Goal: Task Accomplishment & Management: Manage account settings

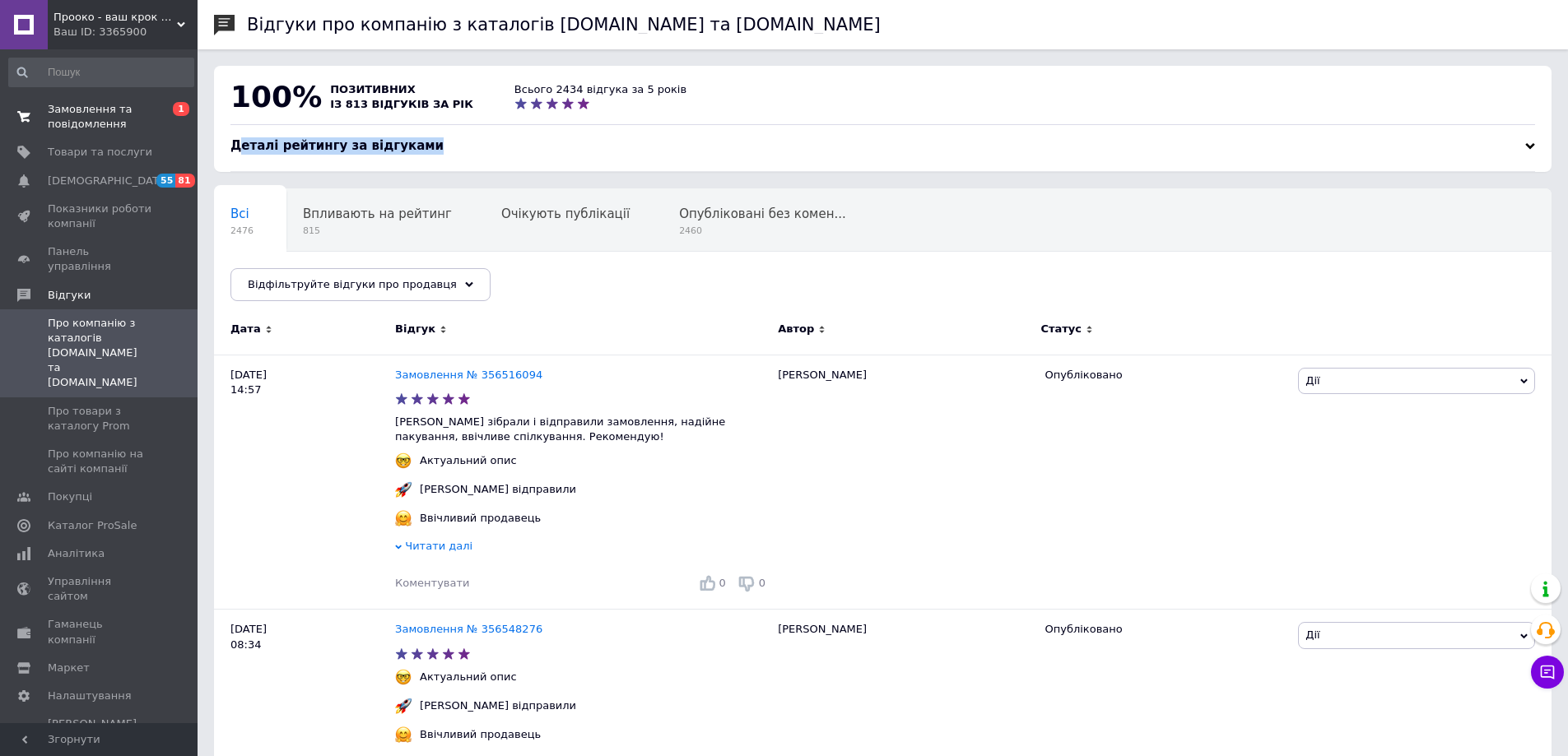
click at [65, 110] on span "Замовлення та повідомлення" at bounding box center [100, 116] width 105 height 30
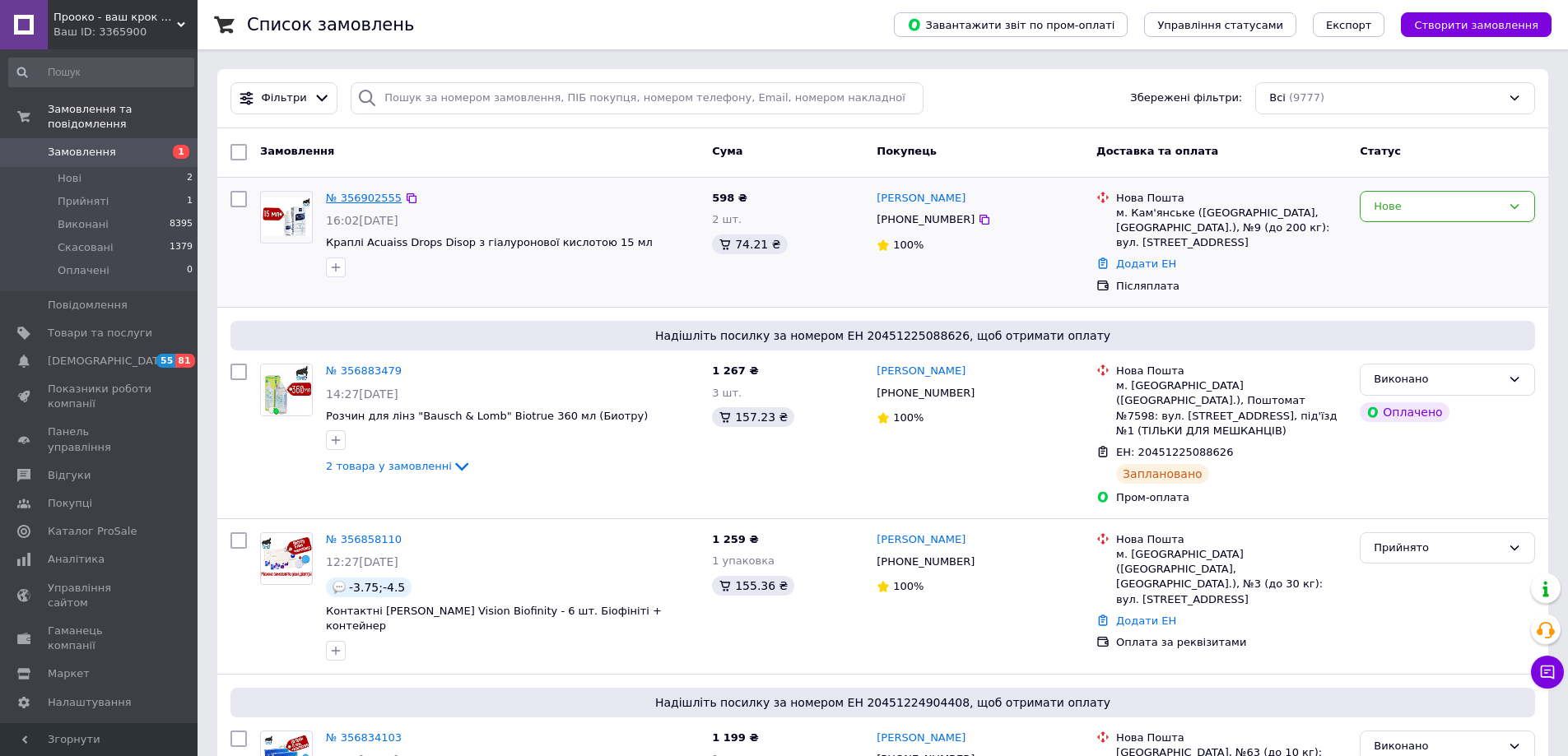
click at [363, 198] on link "№ 356902555" at bounding box center [364, 198] width 76 height 13
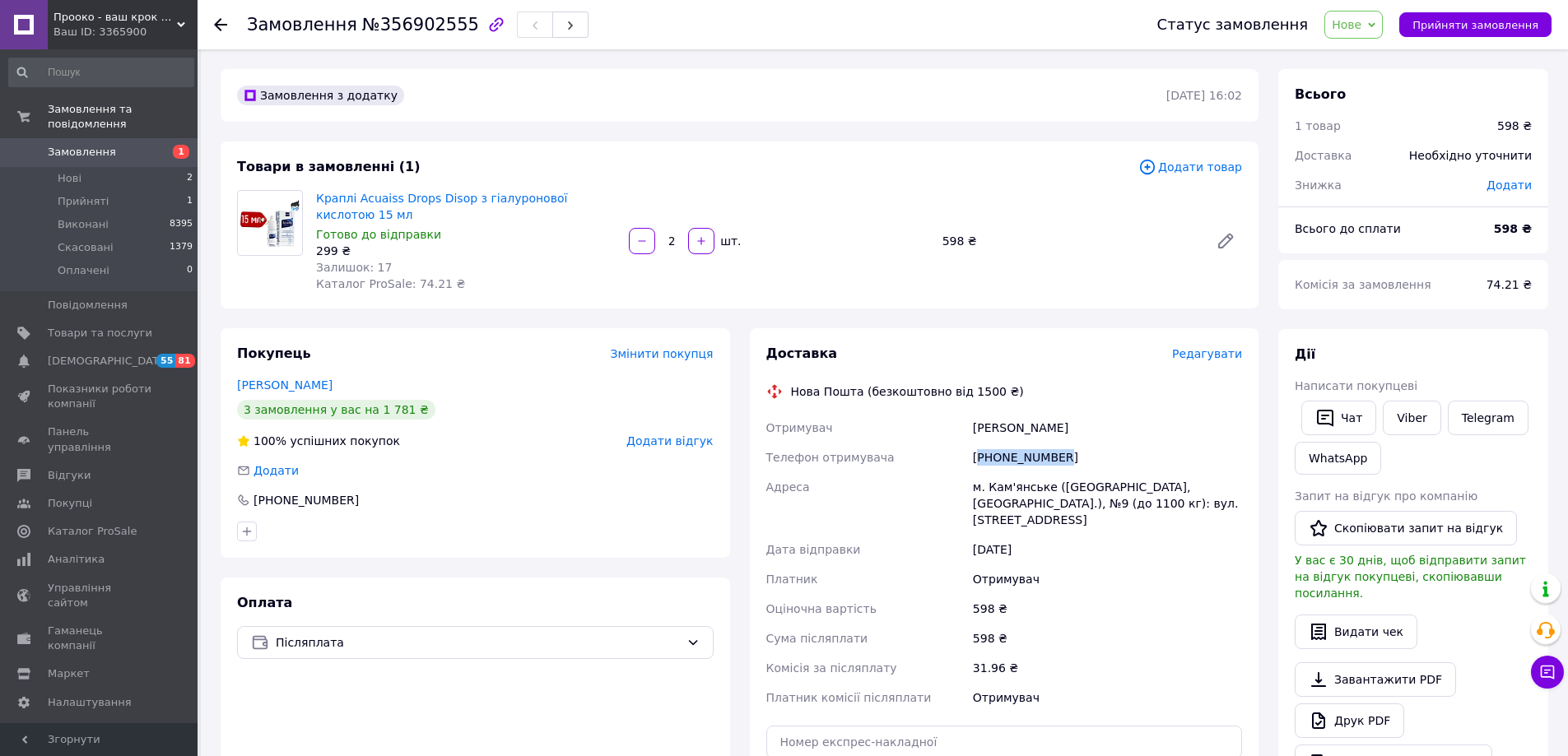
drag, startPoint x: 1068, startPoint y: 457, endPoint x: 982, endPoint y: 457, distance: 86.0
click at [982, 457] on div "[PHONE_NUMBER]" at bounding box center [1108, 457] width 276 height 30
copy div "380669454080"
drag, startPoint x: 450, startPoint y: 23, endPoint x: 364, endPoint y: 24, distance: 86.0
click at [364, 24] on span "№356902555" at bounding box center [420, 24] width 117 height 19
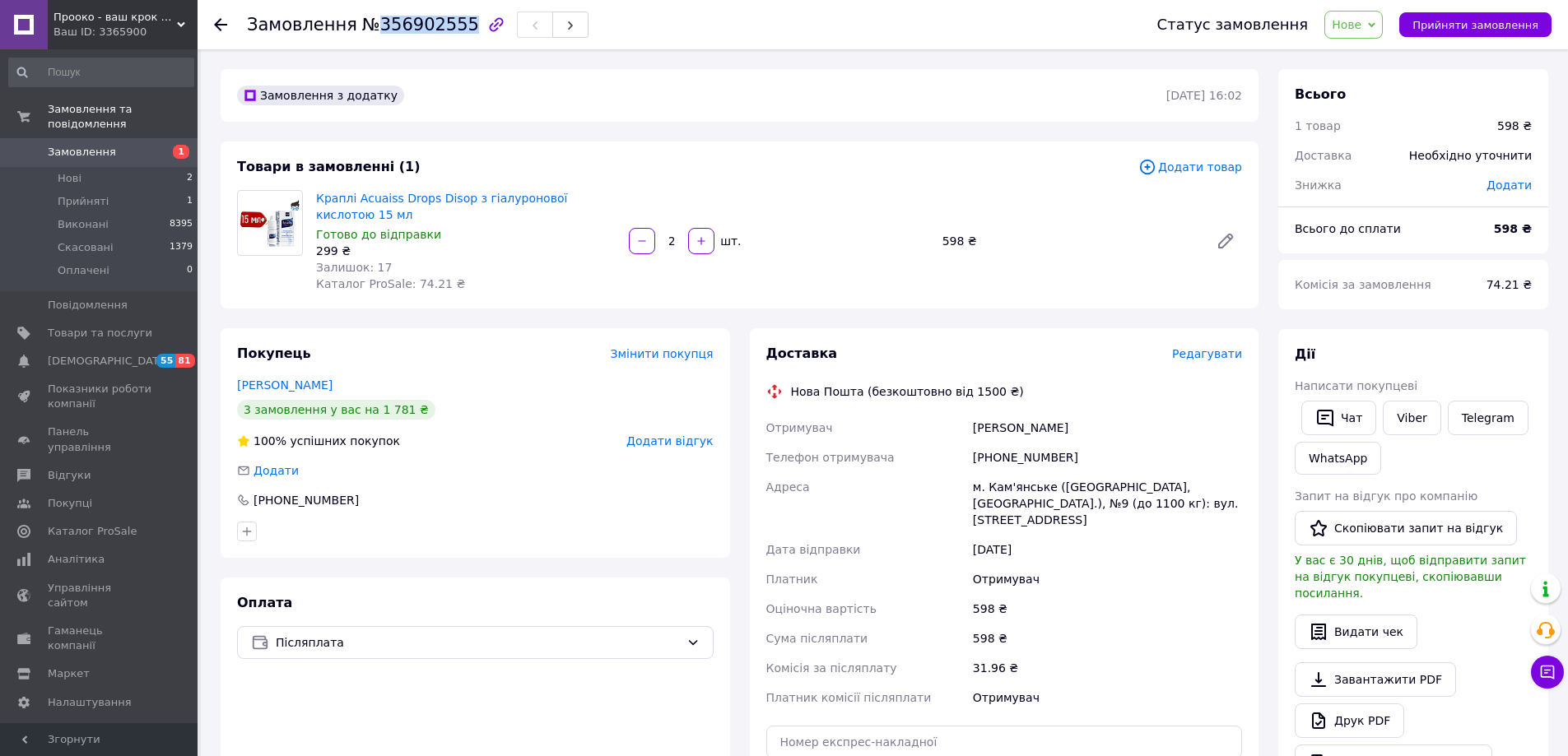
copy span "356902555"
click at [1383, 18] on span "Нове" at bounding box center [1353, 24] width 58 height 28
drag, startPoint x: 1359, startPoint y: 49, endPoint x: 799, endPoint y: 13, distance: 561.2
click at [1355, 51] on li "Прийнято" at bounding box center [1363, 57] width 76 height 24
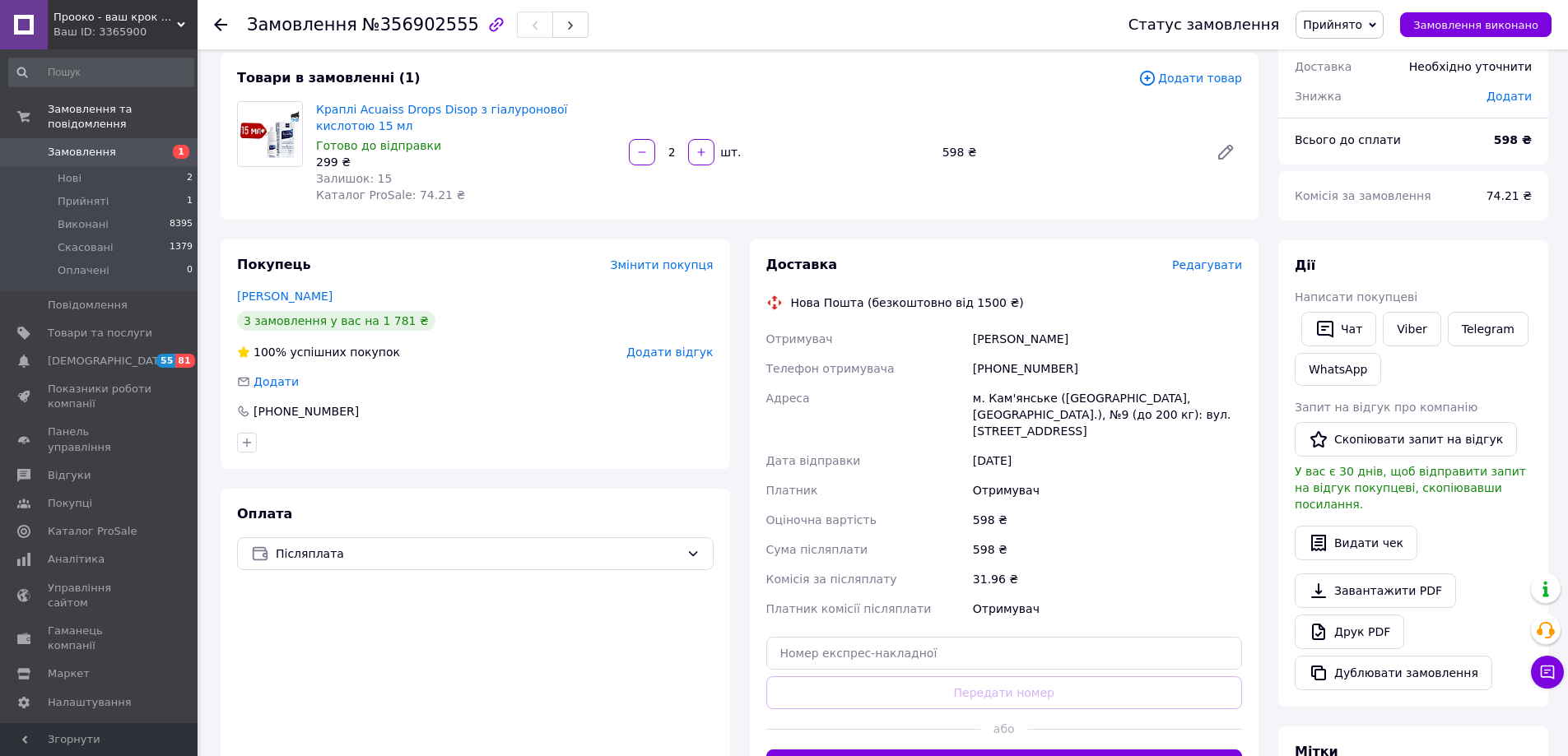
scroll to position [247, 0]
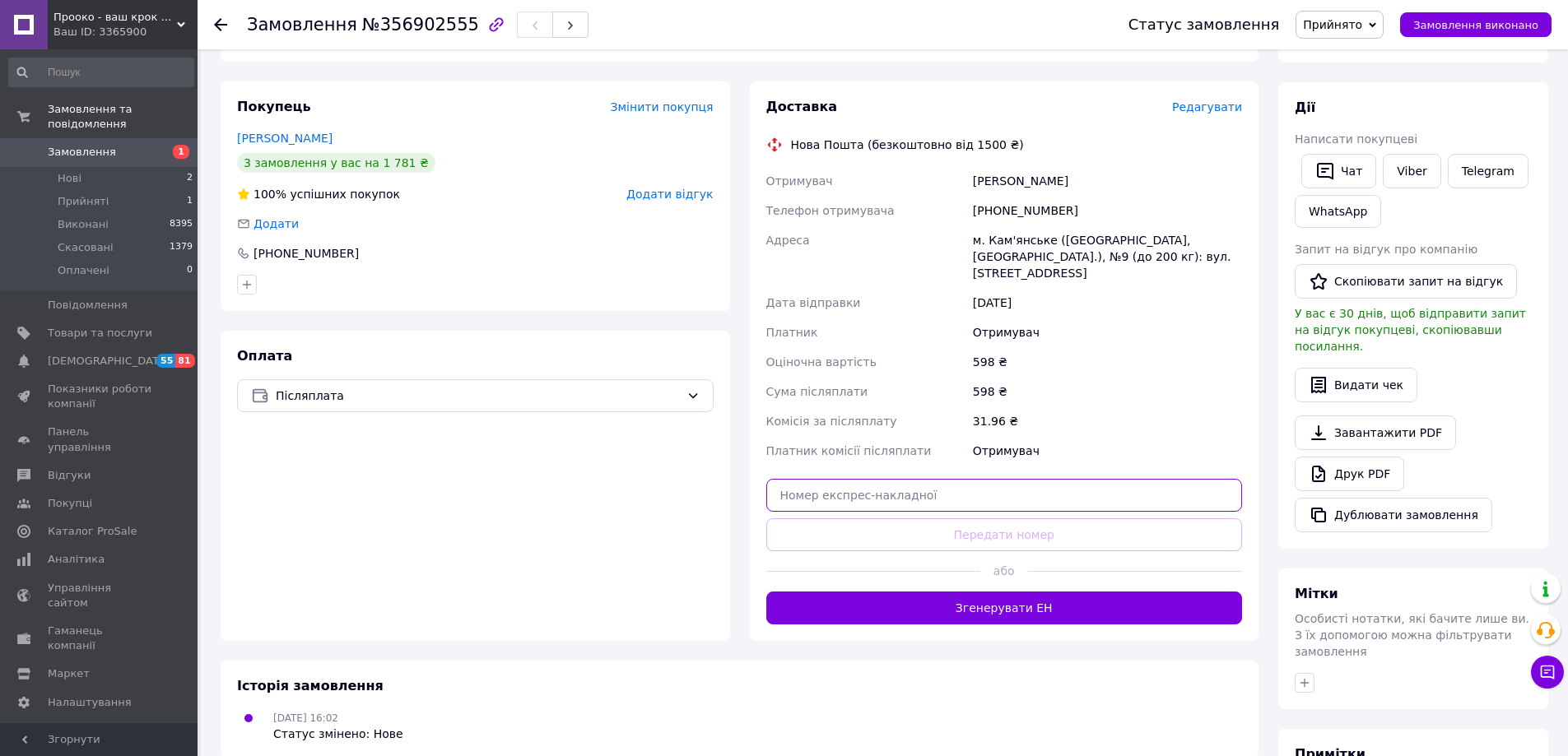
click at [904, 494] on input "text" at bounding box center [1004, 495] width 477 height 33
paste input "20451225260708"
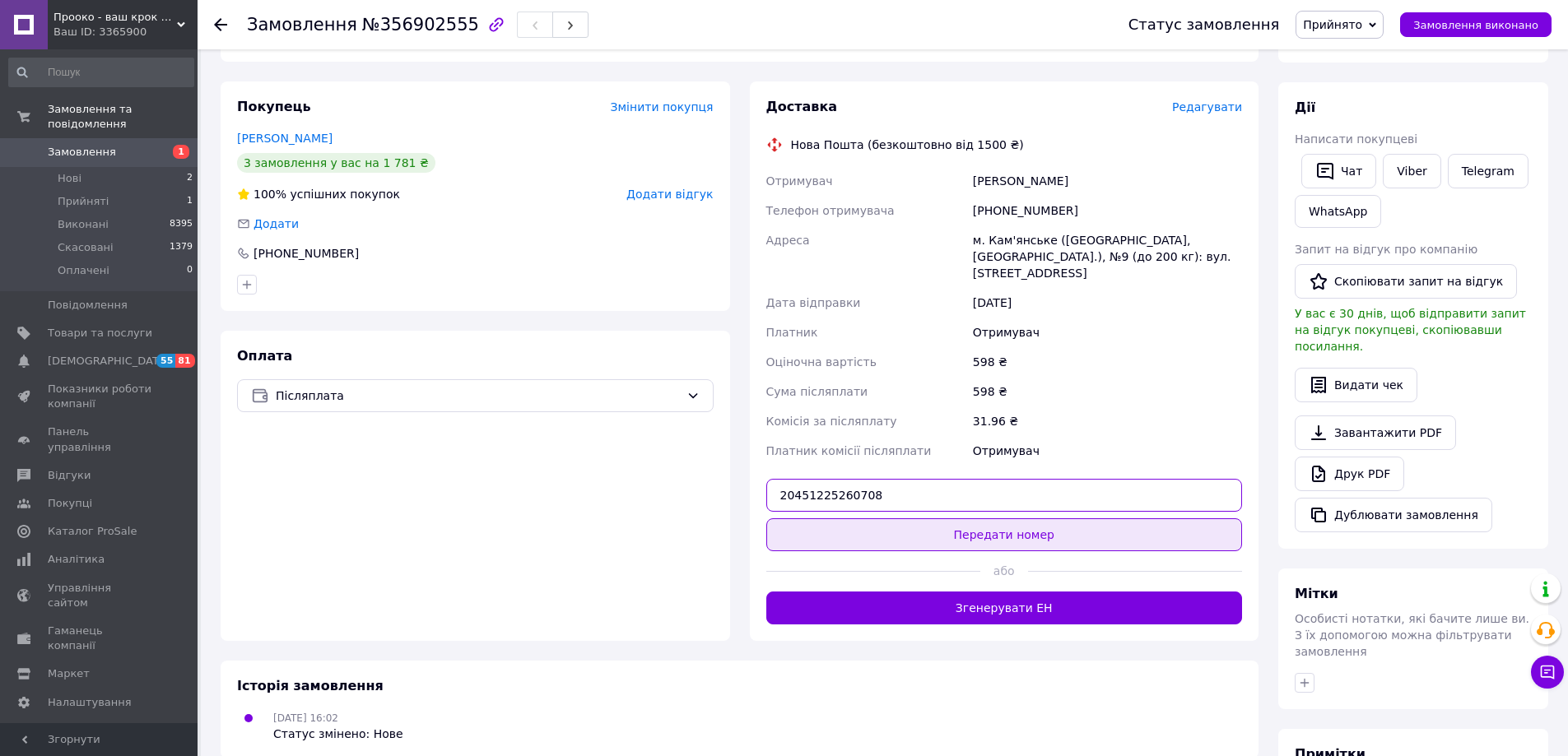
type input "20451225260708"
click at [956, 528] on button "Передати номер" at bounding box center [1004, 535] width 477 height 33
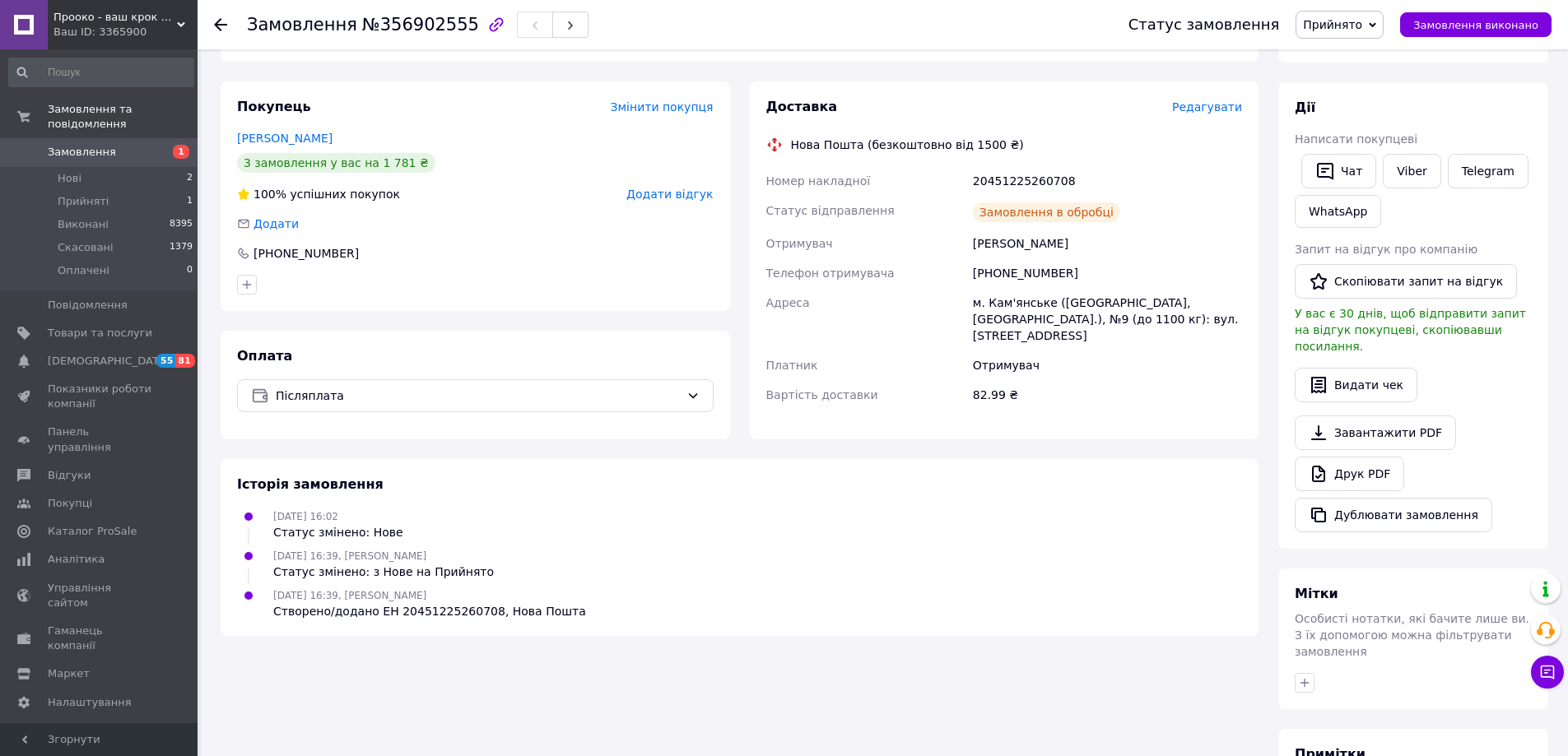
click at [1377, 27] on icon at bounding box center [1373, 25] width 8 height 8
click at [1353, 56] on li "Виконано" at bounding box center [1339, 57] width 86 height 24
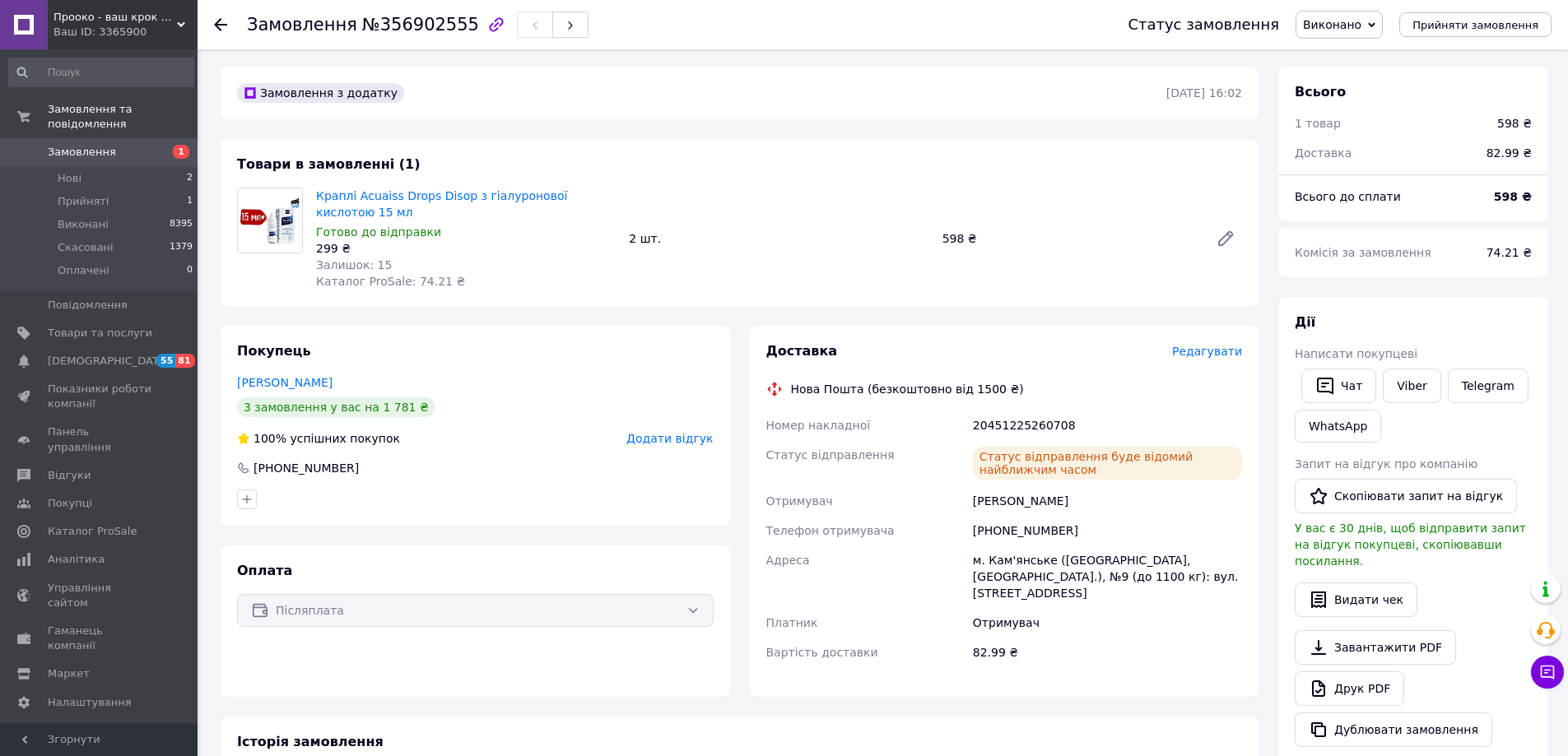
scroll to position [0, 0]
click at [62, 167] on li "Нові 2" at bounding box center [101, 179] width 203 height 23
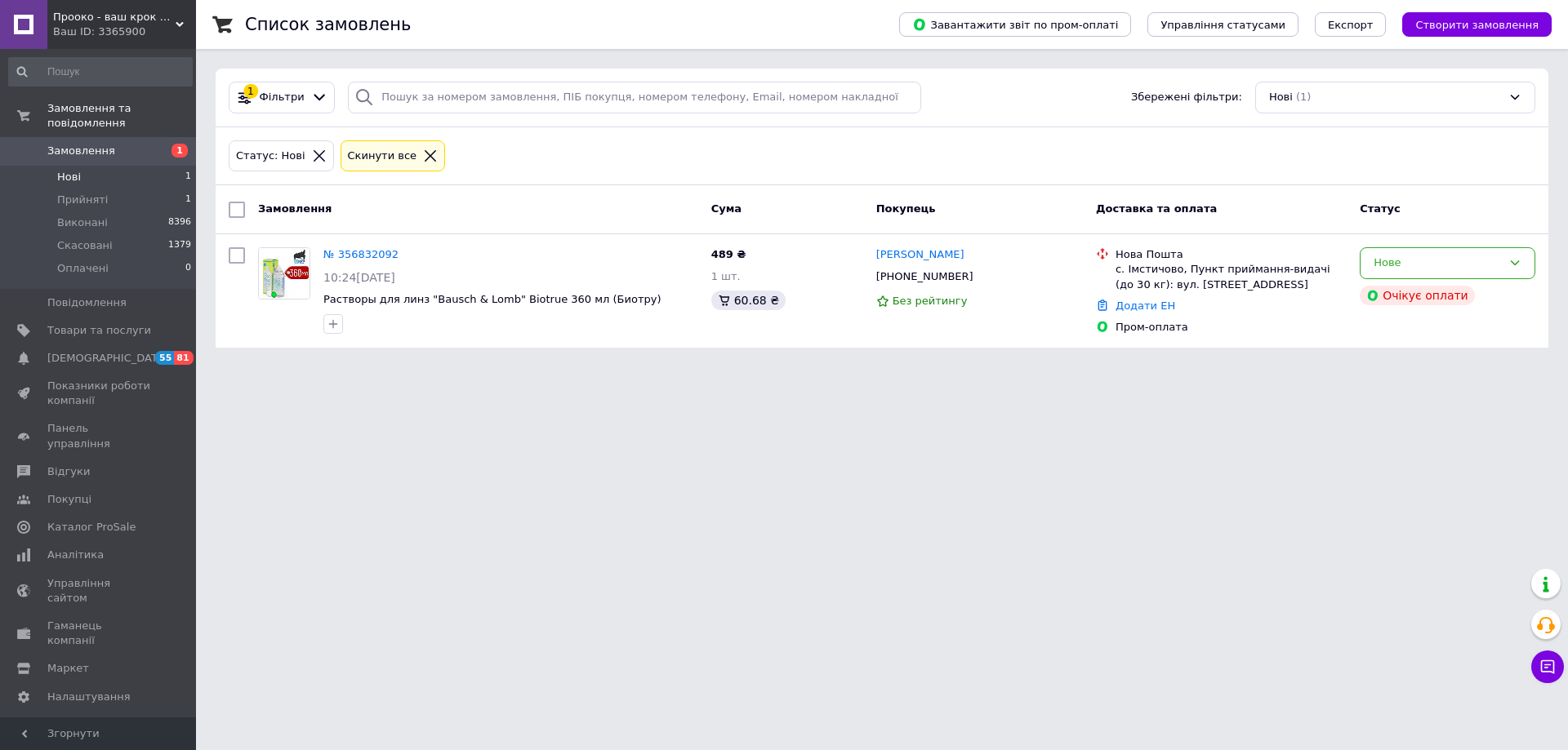
click at [65, 169] on span "Нові" at bounding box center [68, 176] width 24 height 14
click at [77, 193] on span "Прийняті" at bounding box center [82, 199] width 51 height 14
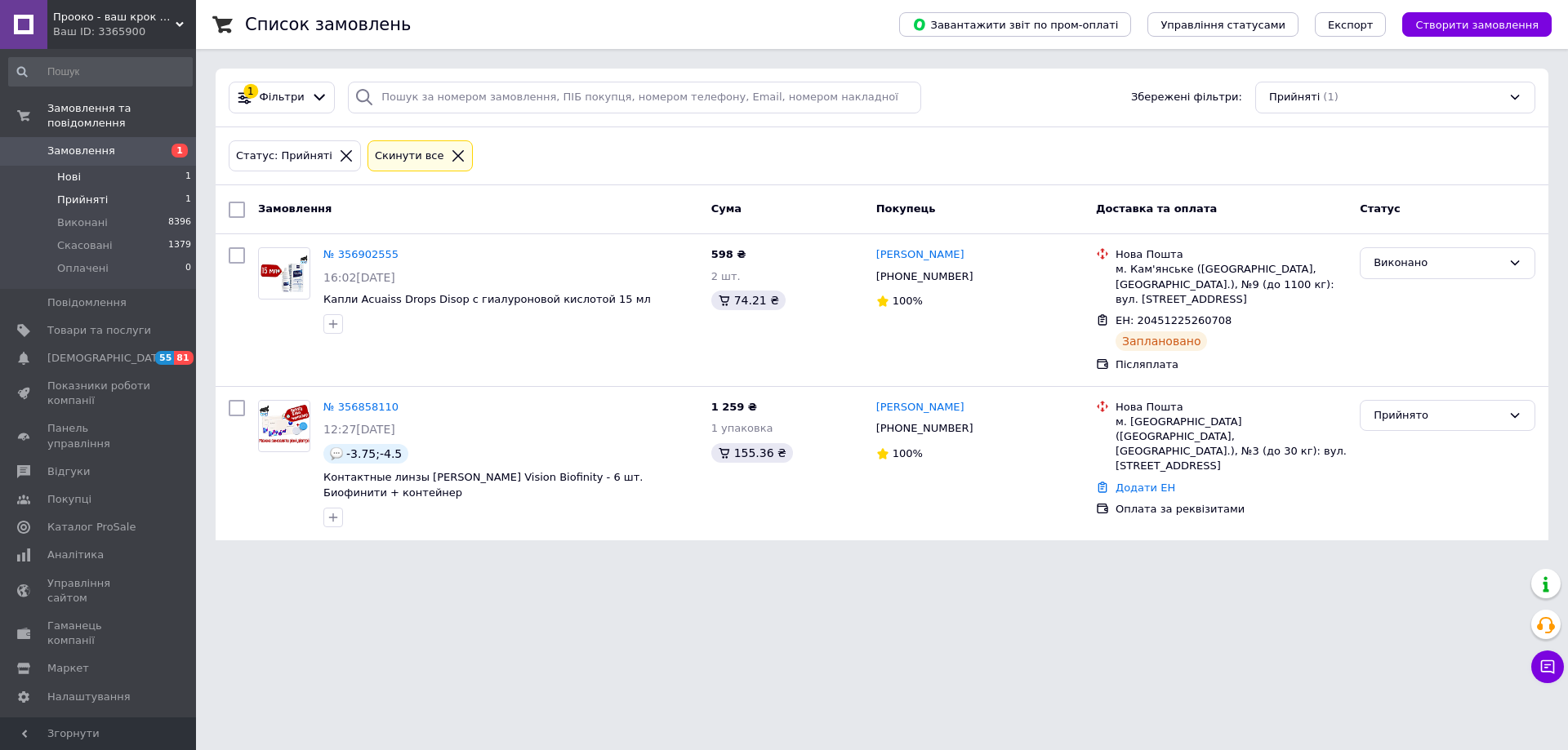
click at [69, 169] on span "Нові" at bounding box center [68, 176] width 24 height 14
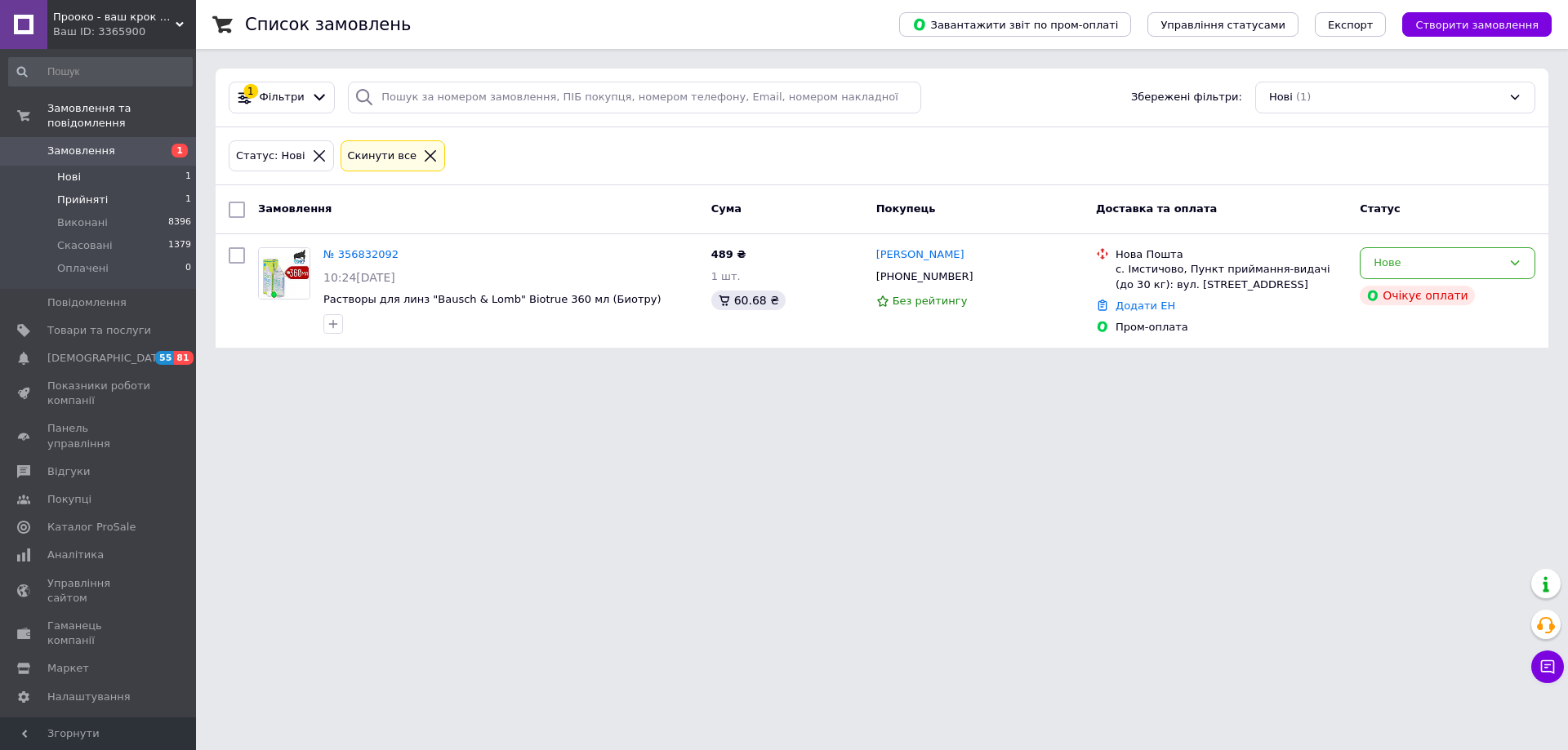
click at [87, 193] on span "Прийняті" at bounding box center [82, 199] width 51 height 14
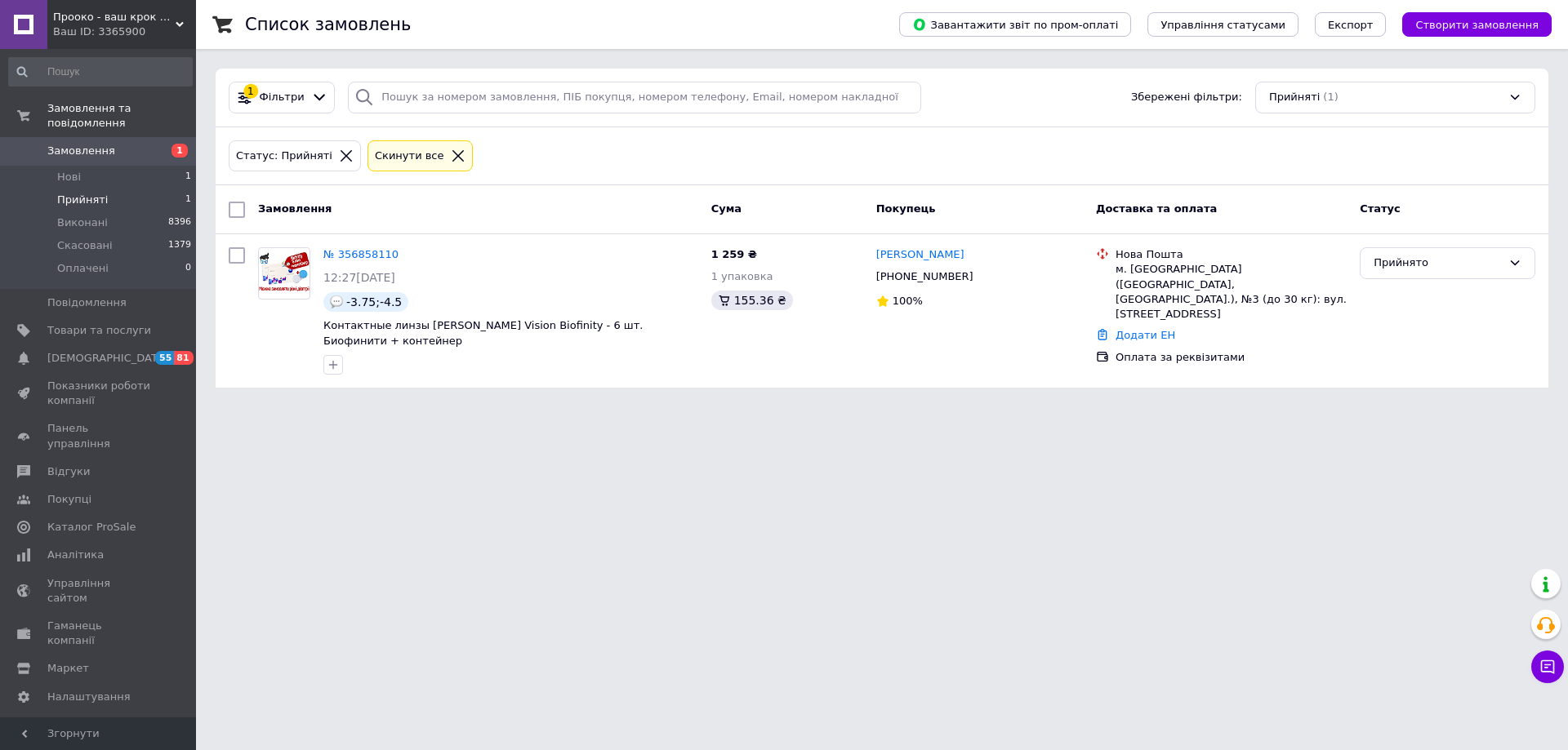
click at [654, 407] on html "Прооко - ваш крок на шляху до хорошого зору! Ваш ID: 3365900 Сайт Прооко - ваш …" at bounding box center [784, 203] width 1568 height 407
click at [72, 261] on span "Оплачені" at bounding box center [82, 268] width 51 height 14
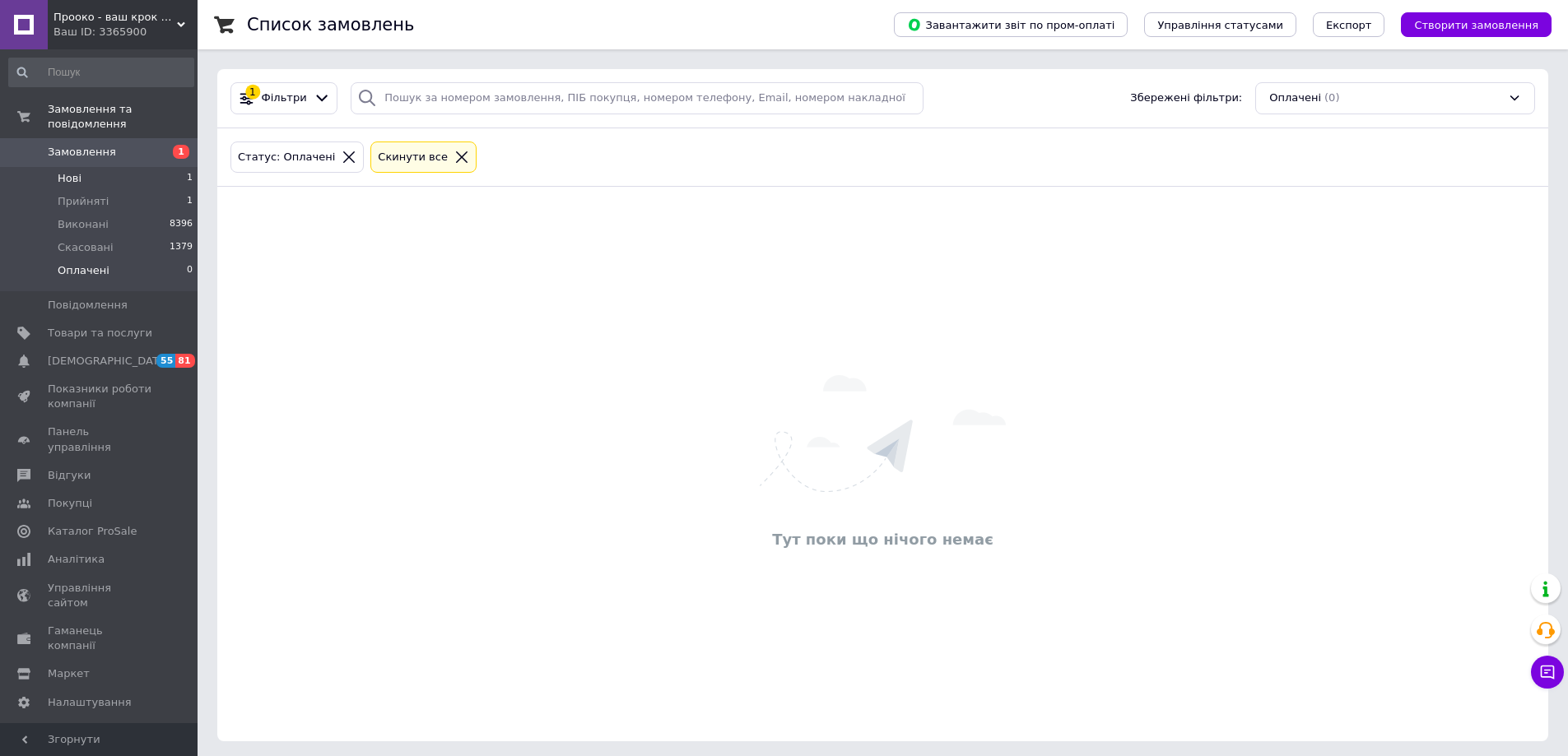
click at [69, 171] on span "Нові" at bounding box center [69, 178] width 24 height 15
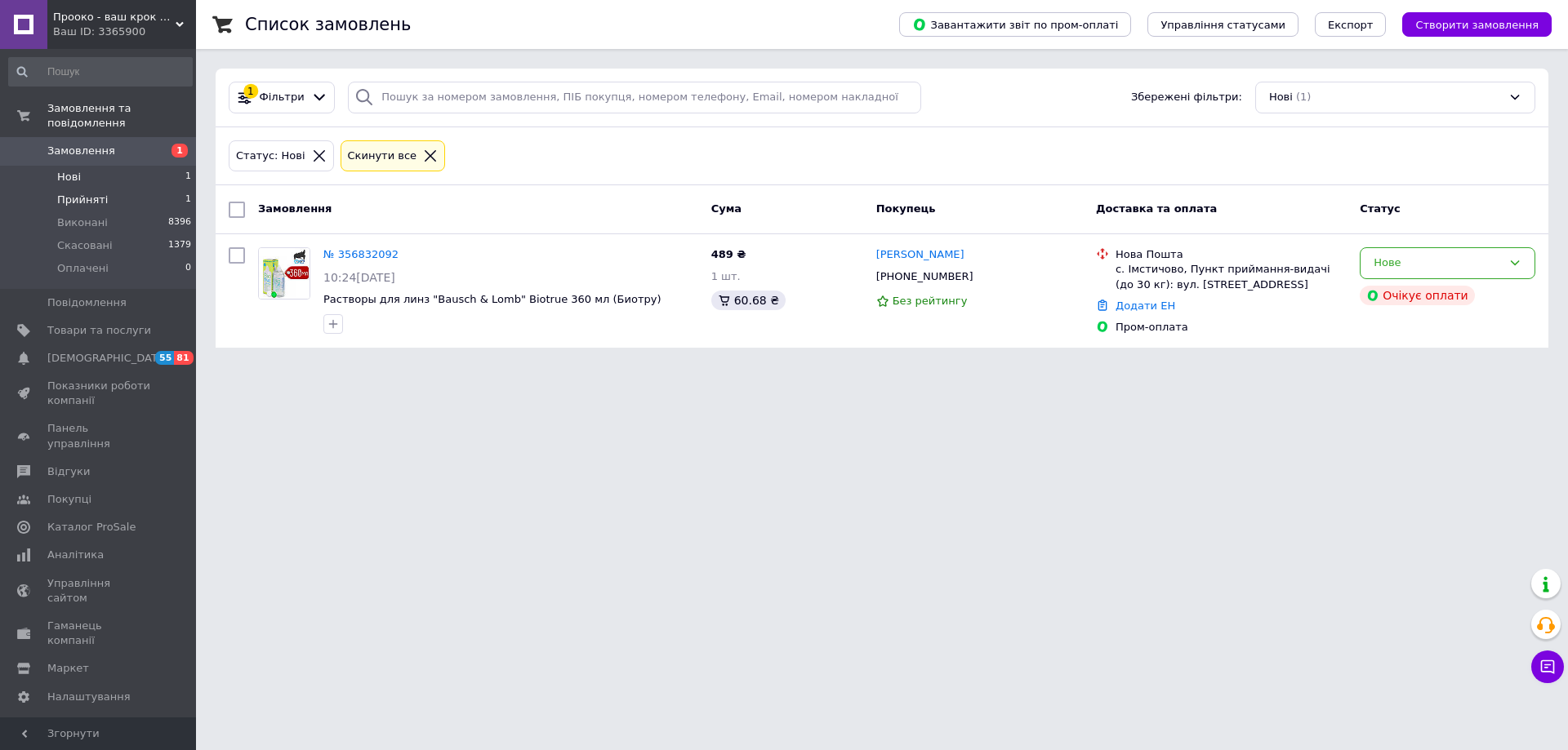
click at [67, 193] on span "Прийняті" at bounding box center [82, 199] width 51 height 14
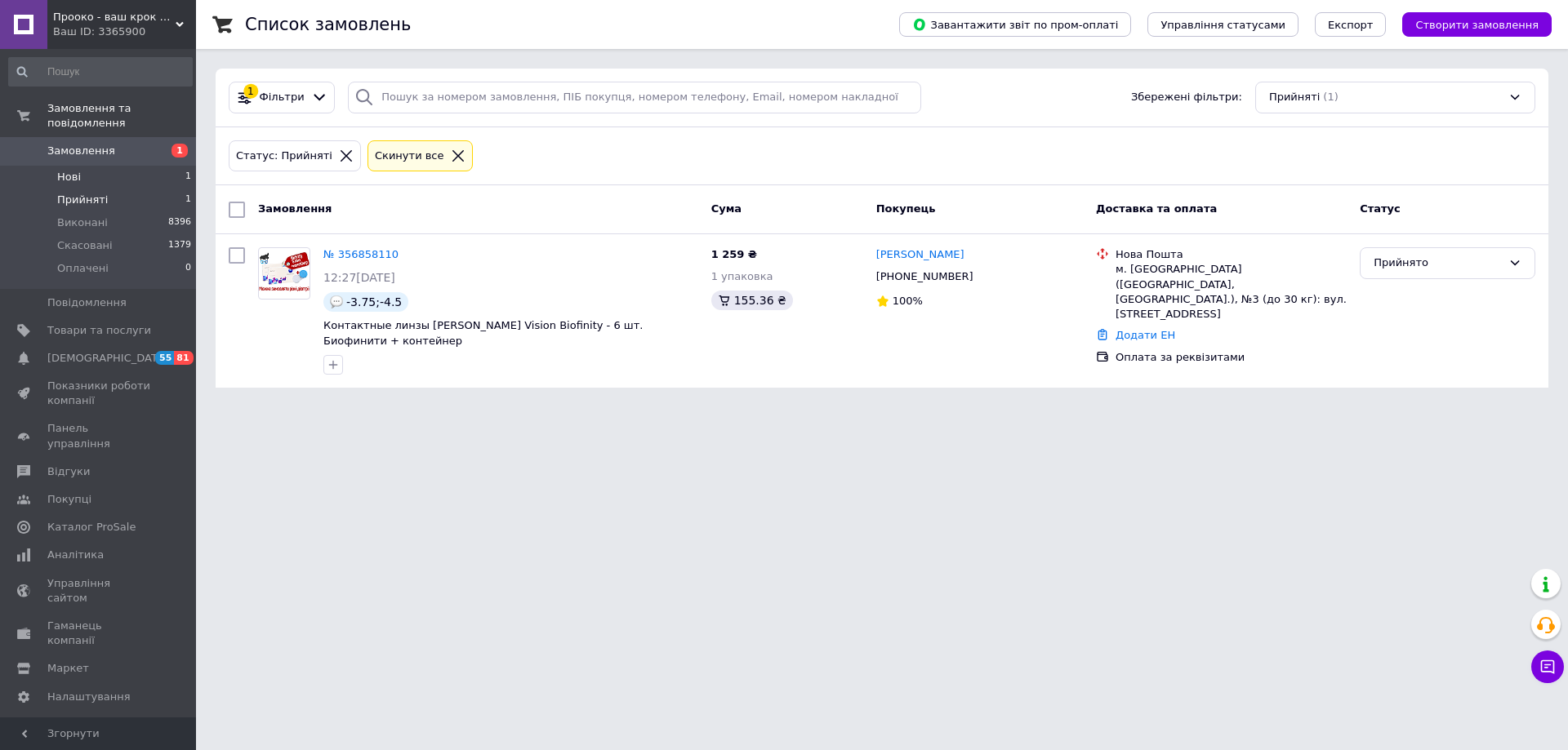
click at [70, 169] on span "Нові" at bounding box center [68, 176] width 24 height 14
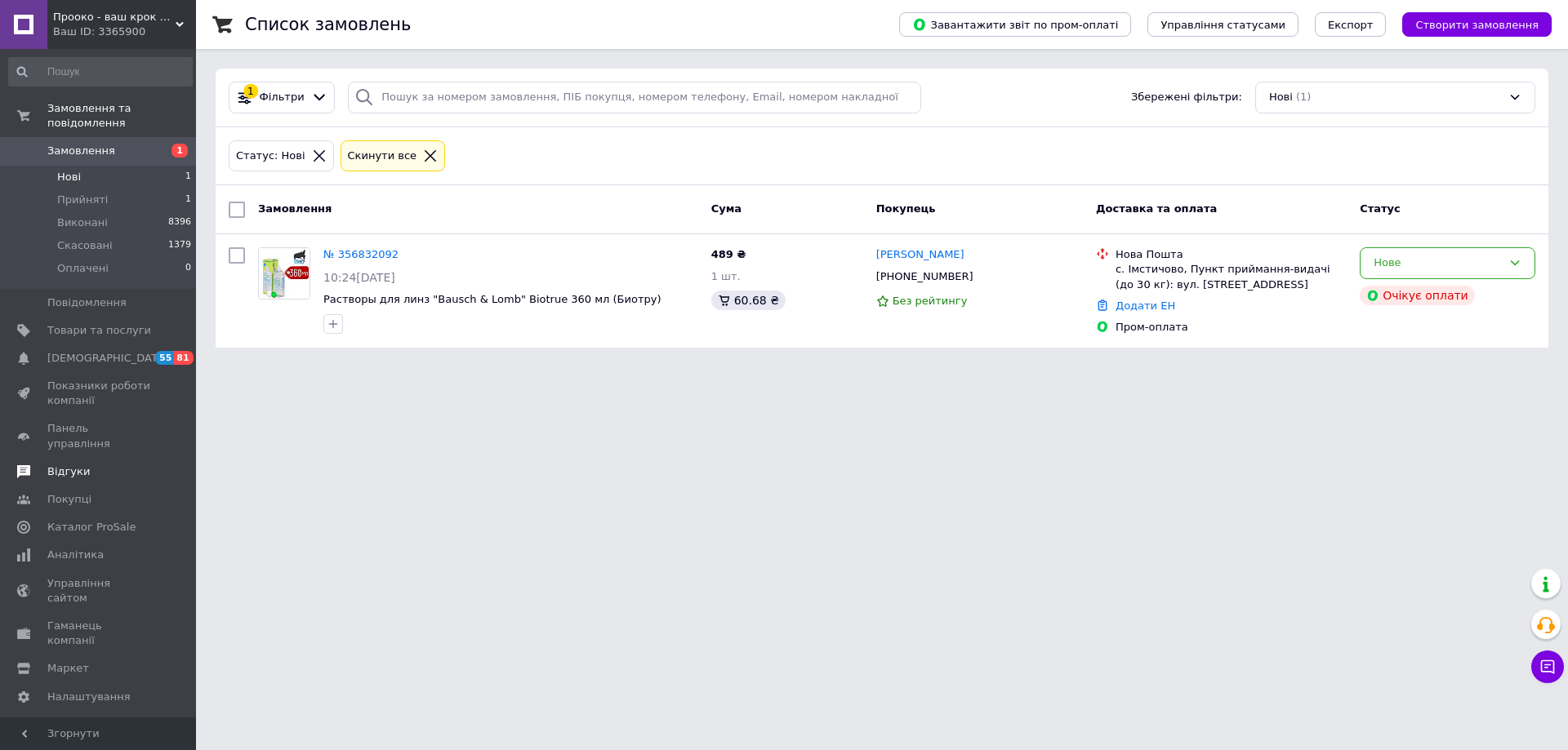
click at [72, 464] on span "Відгуки" at bounding box center [68, 471] width 42 height 14
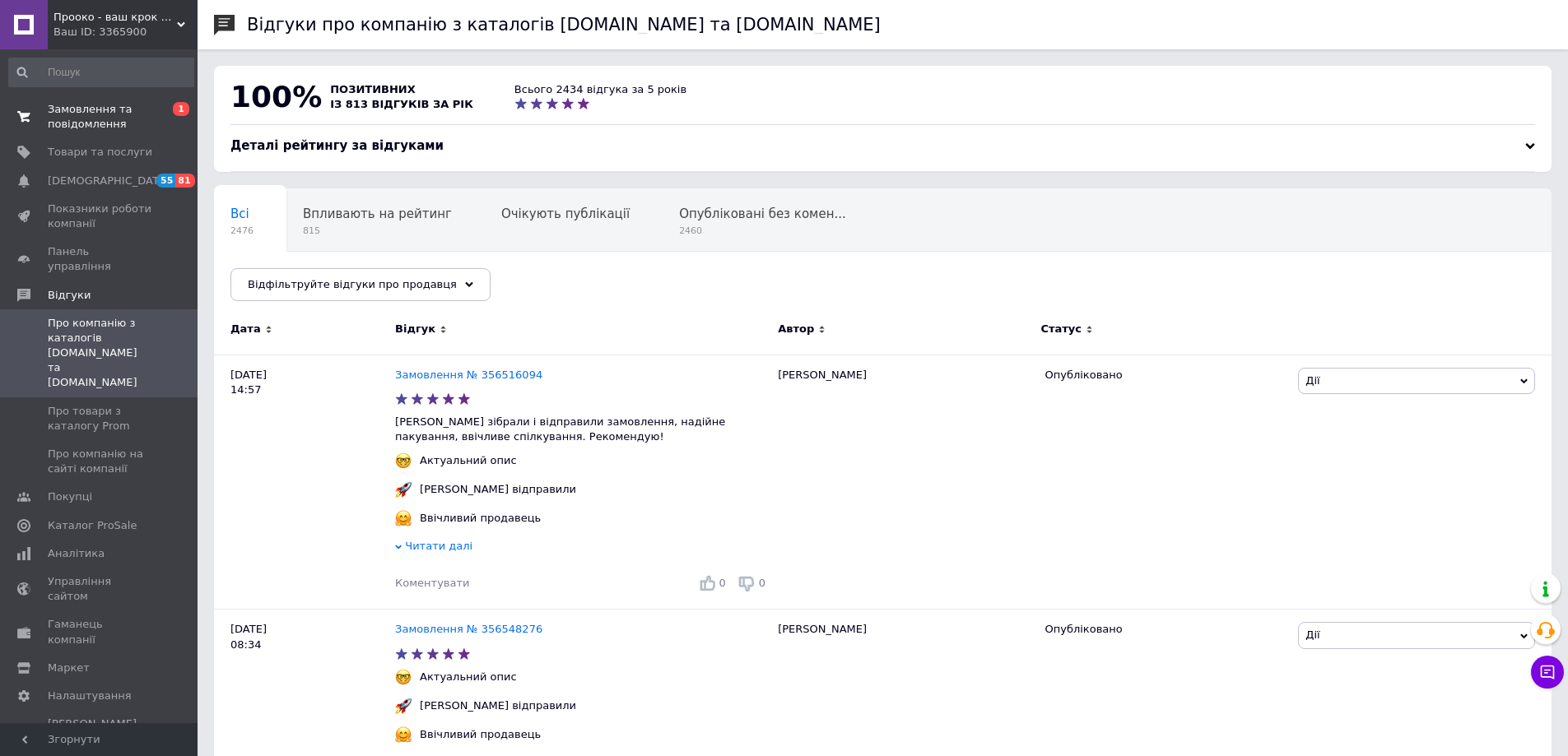
click at [75, 116] on span "Замовлення та повідомлення" at bounding box center [100, 116] width 105 height 30
